Goal: Check status: Check status

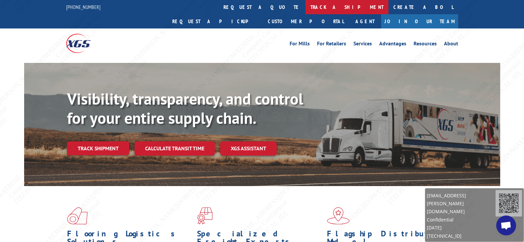
click at [306, 4] on link "track a shipment" at bounding box center [347, 7] width 83 height 14
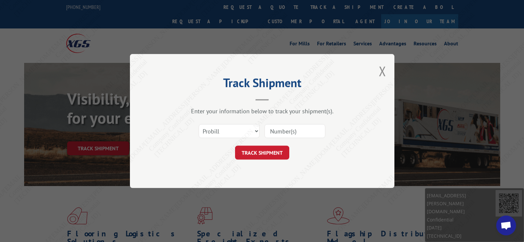
click at [292, 137] on input at bounding box center [295, 131] width 61 height 14
paste input "17501742"
type input "17501742"
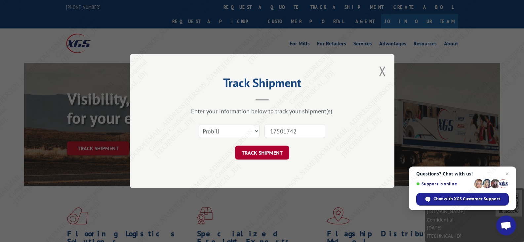
click at [259, 153] on button "TRACK SHIPMENT" at bounding box center [262, 153] width 54 height 14
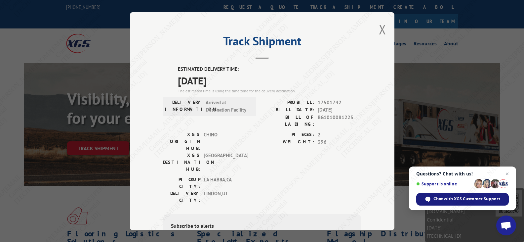
click at [451, 201] on span "Chat with XGS Customer Support" at bounding box center [467, 199] width 67 height 6
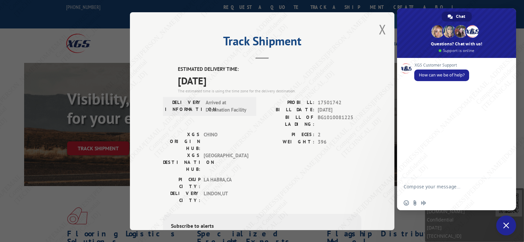
click at [431, 184] on textarea "Compose your message..." at bounding box center [449, 190] width 91 height 12
paste textarea "17501742"
type textarea "Hi, when will 17501742 go out for delivery?"
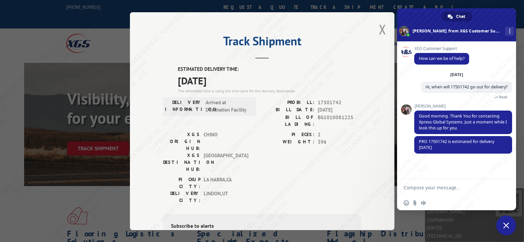
click at [458, 188] on textarea "Compose your message..." at bounding box center [449, 188] width 91 height 6
type textarea "Thanks"
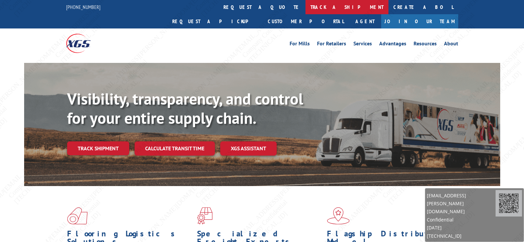
click at [306, 10] on link "track a shipment" at bounding box center [347, 7] width 83 height 14
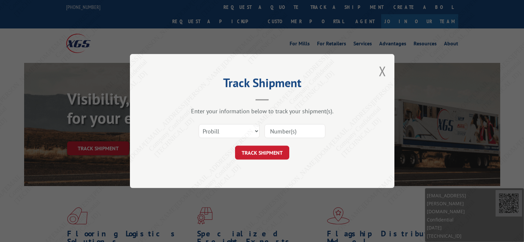
click at [282, 130] on input at bounding box center [295, 131] width 61 height 14
paste input "17602203"
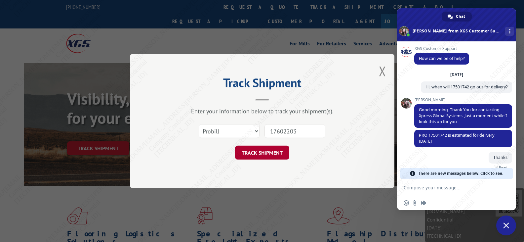
type input "17602203"
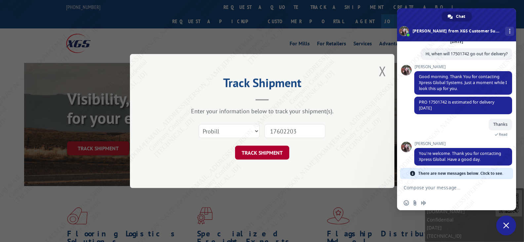
click at [255, 154] on button "TRACK SHIPMENT" at bounding box center [262, 153] width 54 height 14
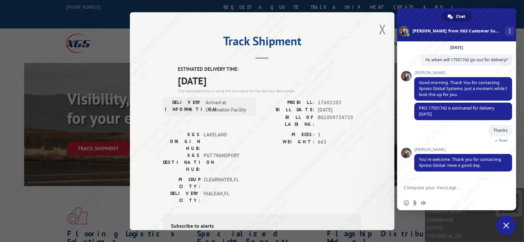
click at [448, 190] on textarea "Compose your message..." at bounding box center [449, 188] width 91 height 6
paste textarea "17602203"
type textarea "Hi, Is 17602203 out for delivery?"
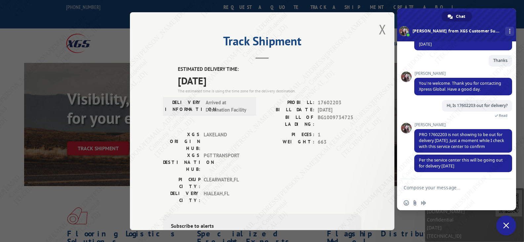
scroll to position [104, 0]
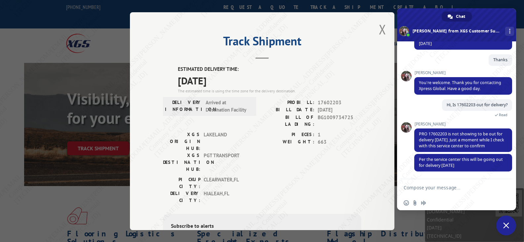
click at [455, 190] on textarea "Compose your message..." at bounding box center [449, 188] width 91 height 6
type textarea "thank you!"
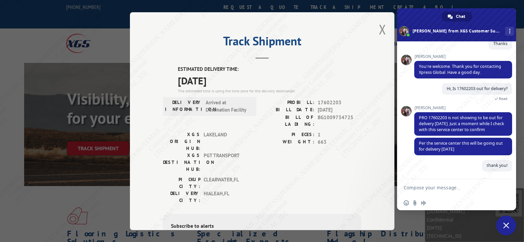
scroll to position [120, 0]
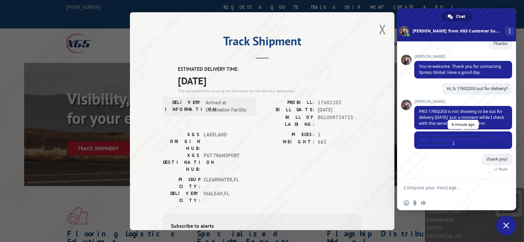
drag, startPoint x: 478, startPoint y: 146, endPoint x: 417, endPoint y: 137, distance: 61.5
click at [417, 137] on span "Per the service center this will be going out for delivery today" at bounding box center [464, 140] width 98 height 18
copy span "Per the service center this will be going out for delivery today"
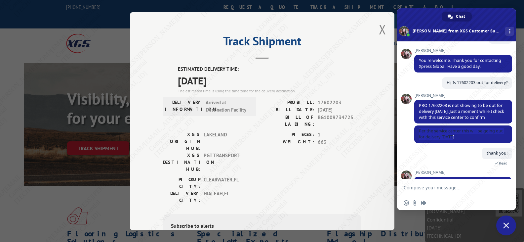
scroll to position [149, 0]
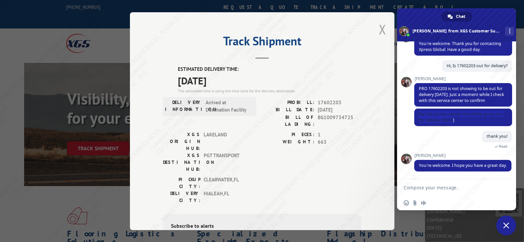
click at [379, 34] on button "Close modal" at bounding box center [382, 30] width 7 height 18
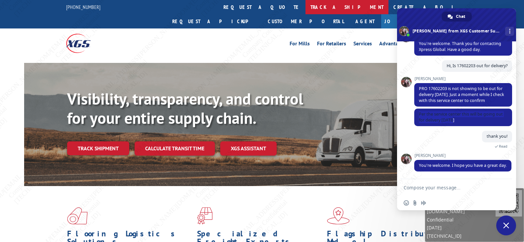
click at [306, 7] on link "track a shipment" at bounding box center [347, 7] width 83 height 14
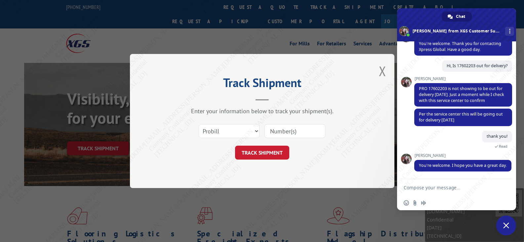
click at [293, 137] on input at bounding box center [295, 131] width 61 height 14
paste input "17589572"
type input "17589572"
click at [267, 152] on button "TRACK SHIPMENT" at bounding box center [262, 153] width 54 height 14
